Goal: Task Accomplishment & Management: Manage account settings

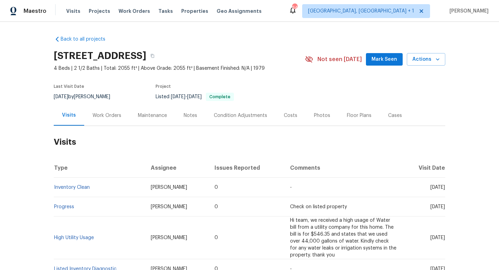
click at [107, 113] on div "Work Orders" at bounding box center [107, 115] width 29 height 7
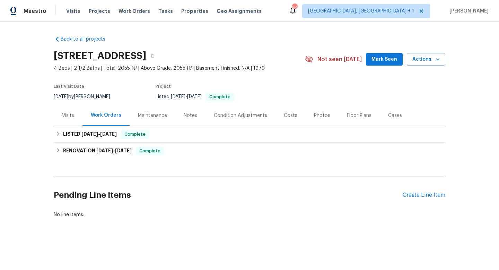
click at [67, 116] on div "Visits" at bounding box center [68, 115] width 12 height 7
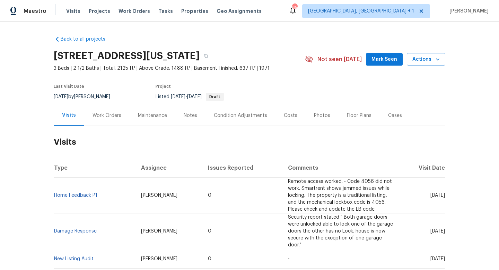
click at [107, 117] on div "Work Orders" at bounding box center [107, 115] width 29 height 7
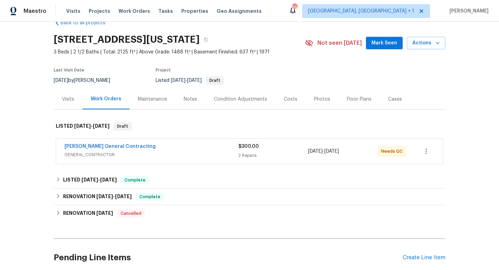
scroll to position [18, 0]
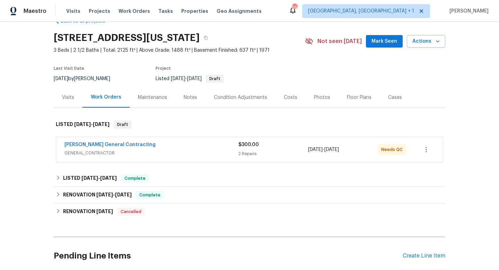
click at [164, 151] on span "GENERAL_CONTRACTOR" at bounding box center [151, 152] width 174 height 7
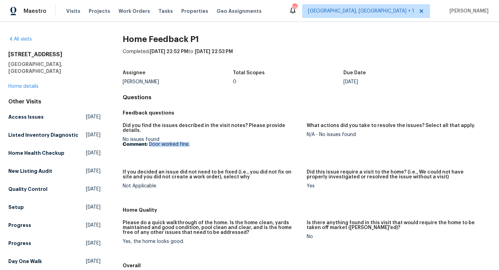
drag, startPoint x: 192, startPoint y: 144, endPoint x: 149, endPoint y: 139, distance: 42.5
click at [149, 139] on figure "Did you find the issues described in the visit notes? Please provide details. N…" at bounding box center [215, 142] width 184 height 38
copy p "Door worked fine."
